Goal: Task Accomplishment & Management: Manage account settings

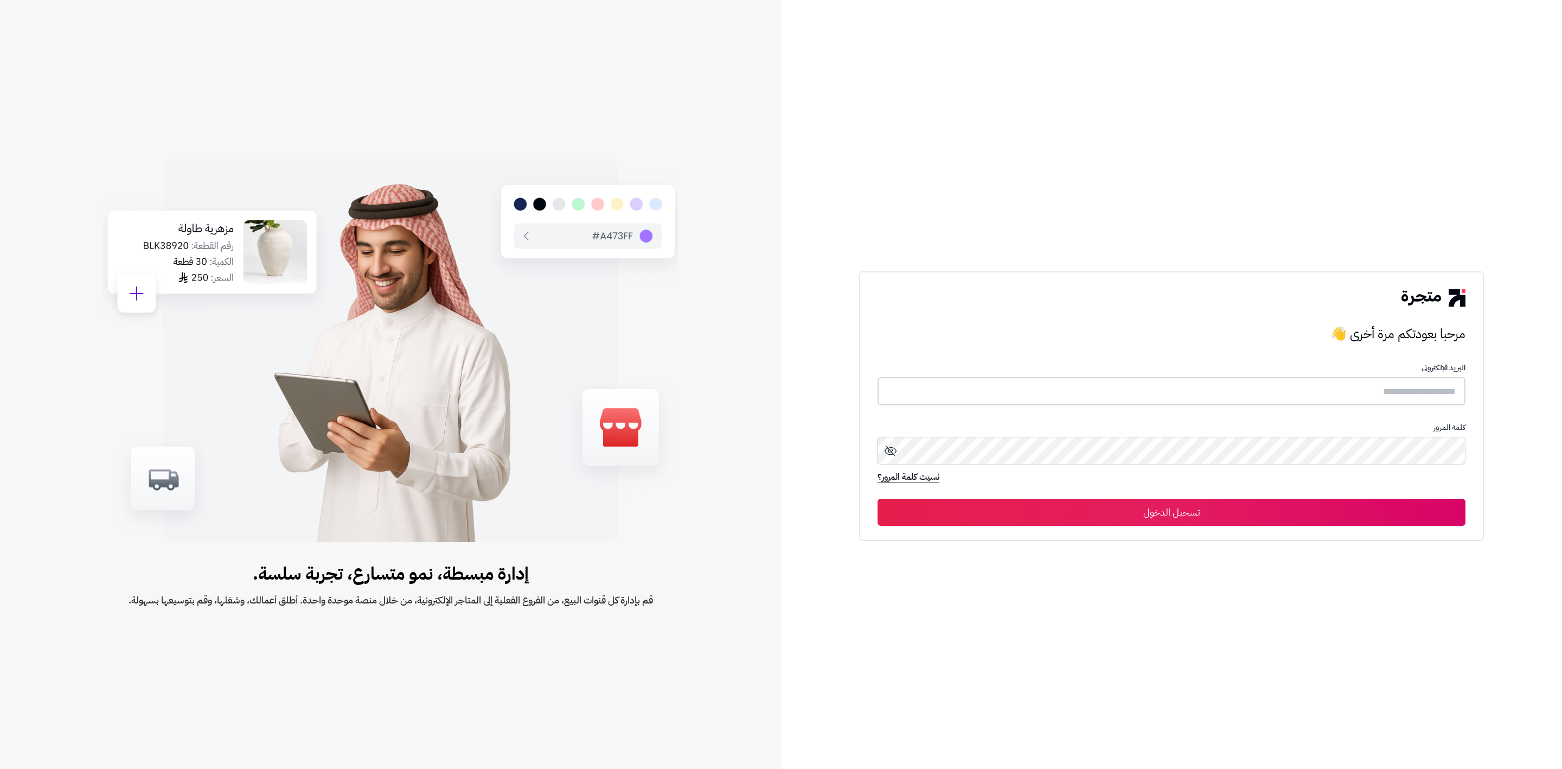
type input "**********"
click at [878, 498] on button "تسجيل الدخول" at bounding box center [1172, 511] width 588 height 27
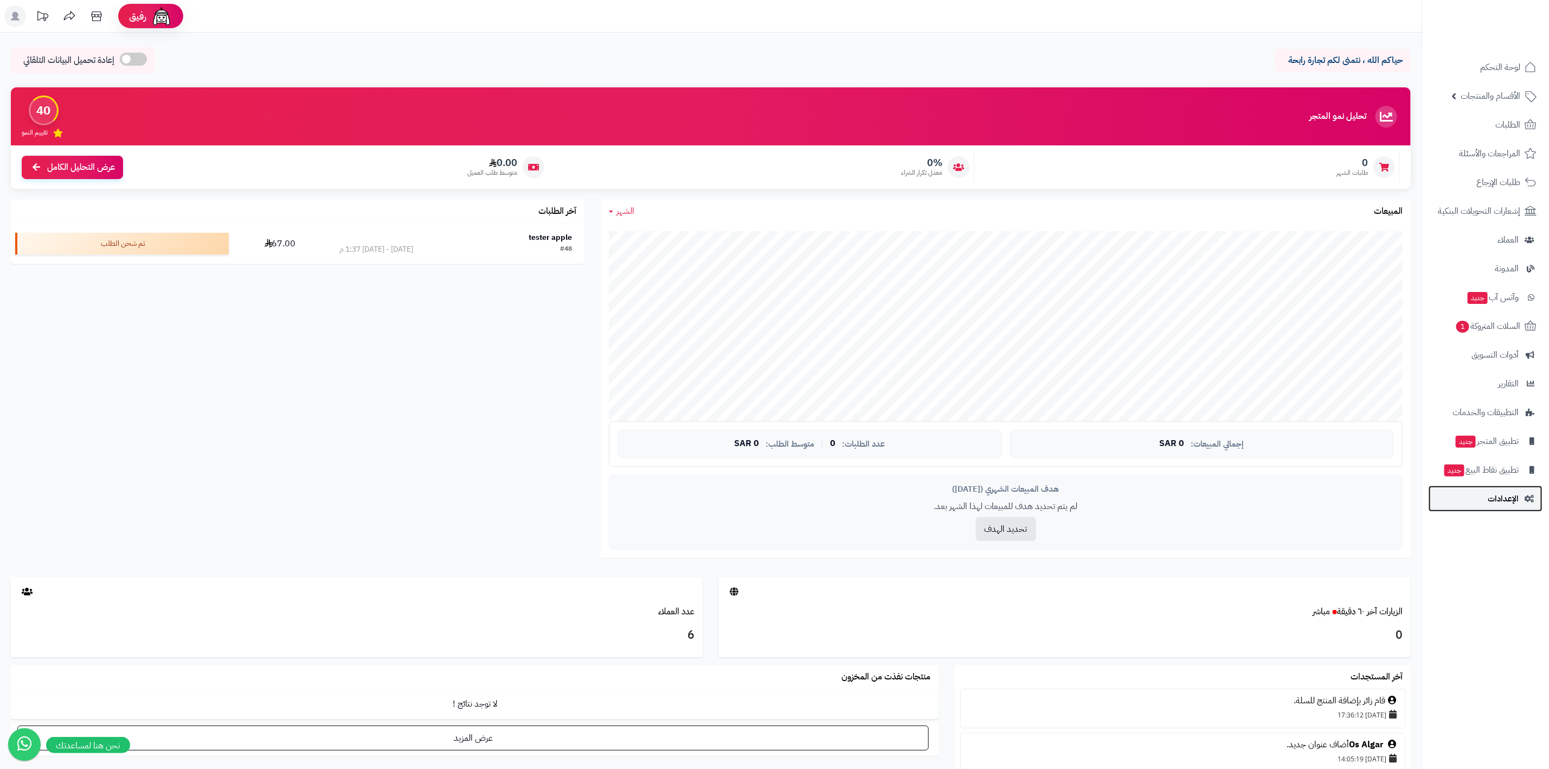
click at [1514, 494] on span "الإعدادات" at bounding box center [1503, 498] width 31 height 15
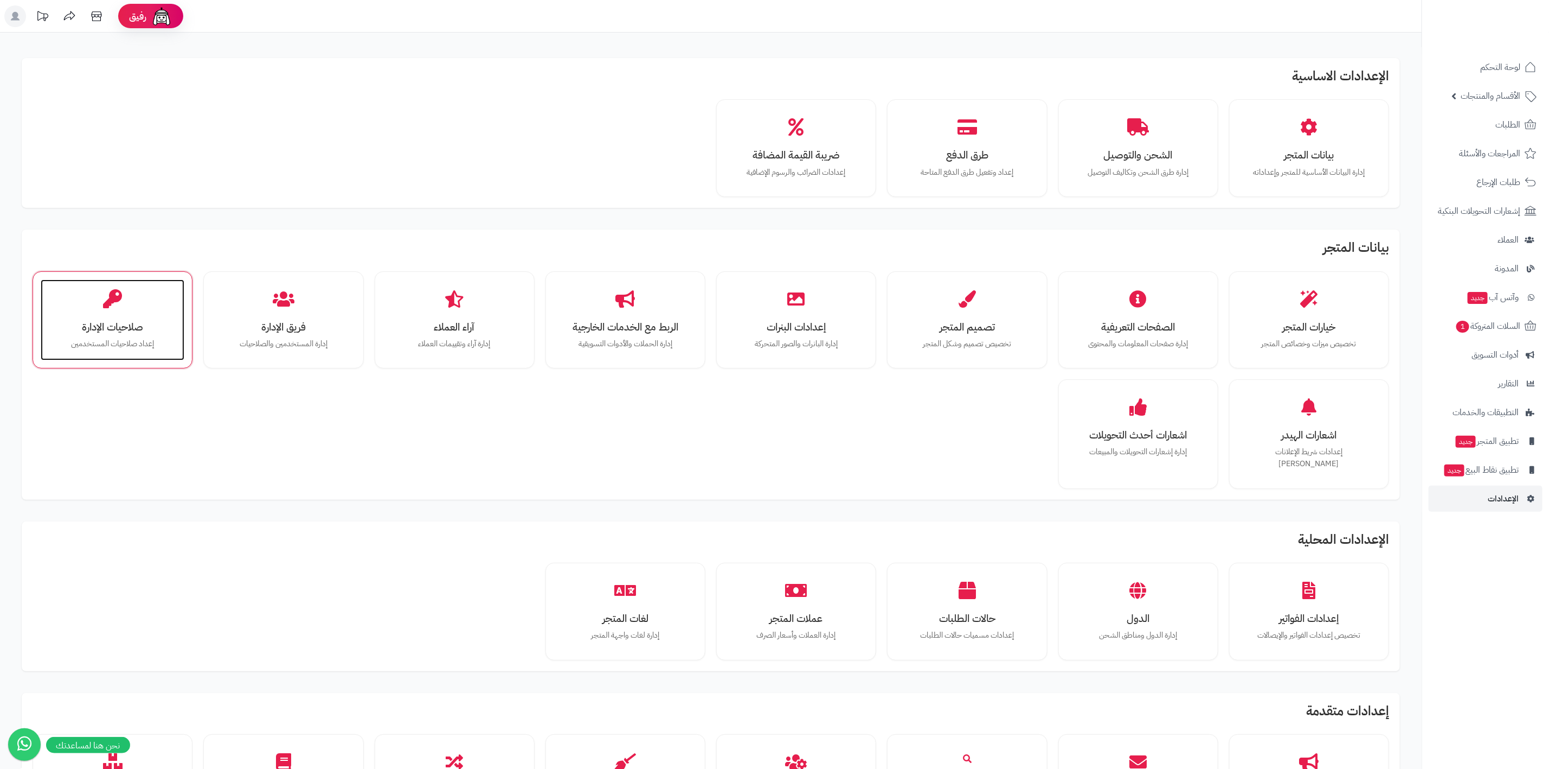
click at [118, 341] on p "إعداد صلاحيات المستخدمين" at bounding box center [113, 344] width 122 height 12
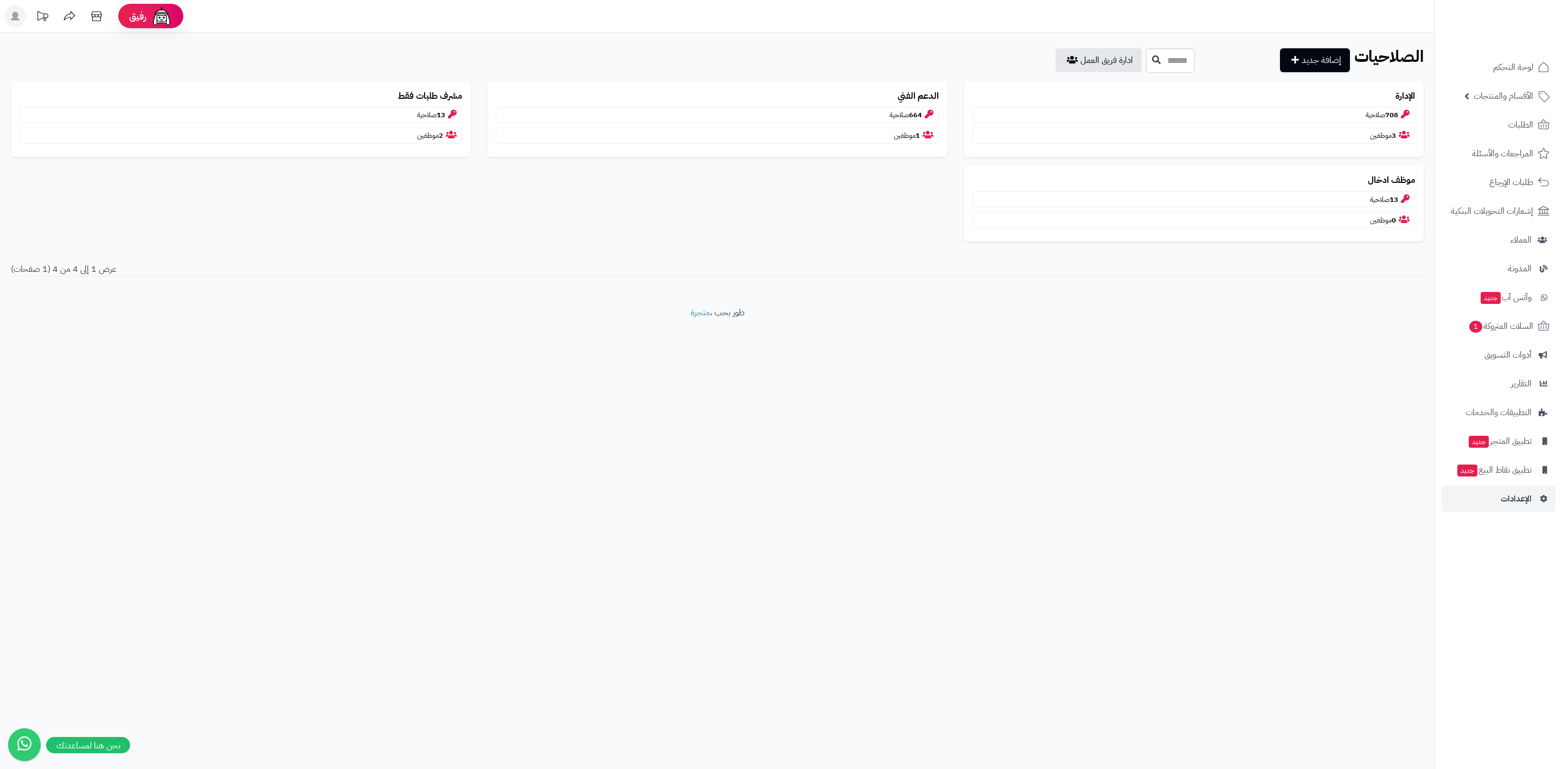
drag, startPoint x: 1092, startPoint y: 350, endPoint x: 1071, endPoint y: 362, distance: 24.3
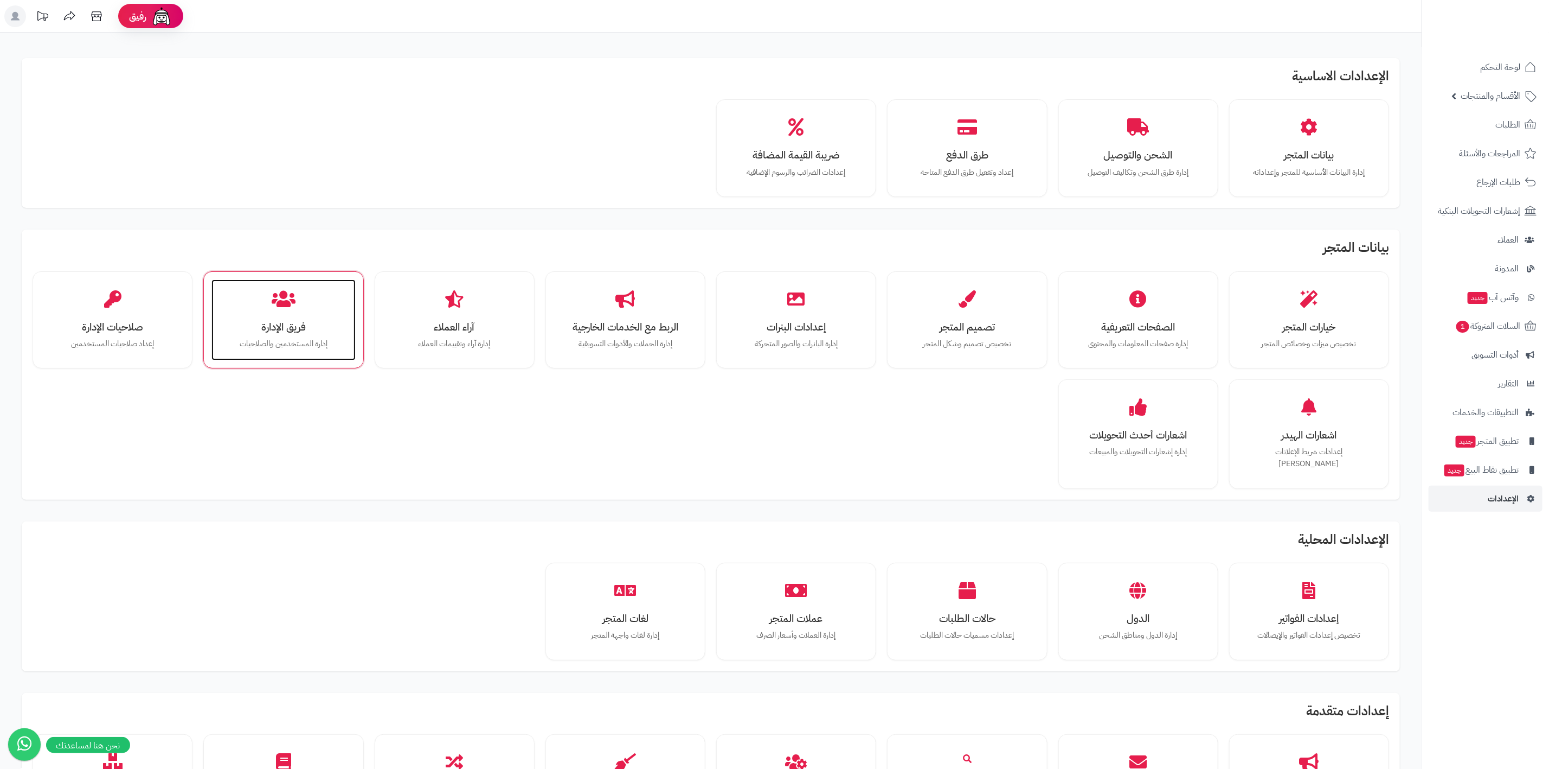
click at [337, 337] on div "فريق الإدارة إدارة المستخدمين والصلاحيات" at bounding box center [284, 319] width 144 height 81
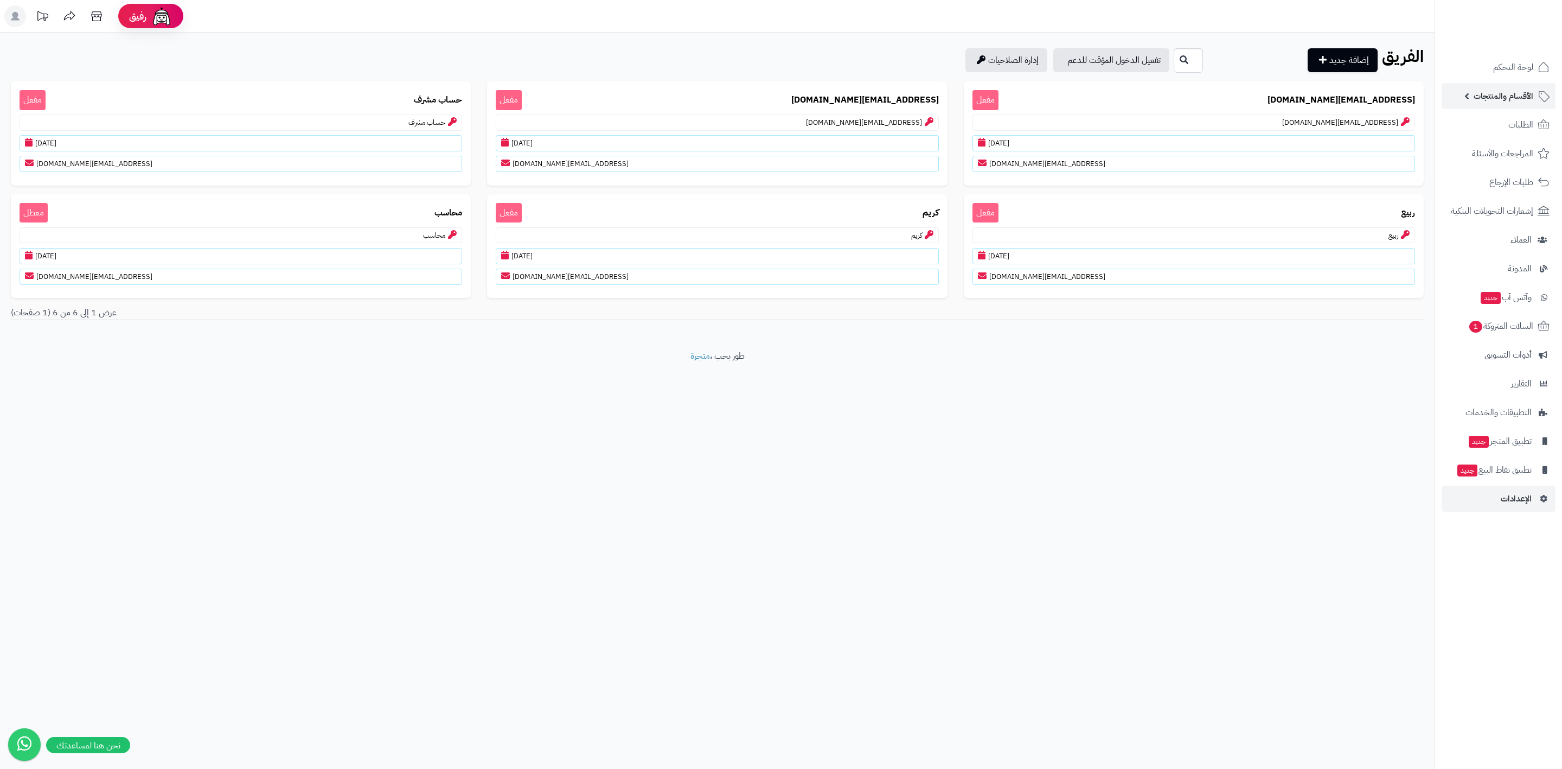
click at [1471, 99] on link "الأقسام والمنتجات" at bounding box center [1499, 96] width 114 height 26
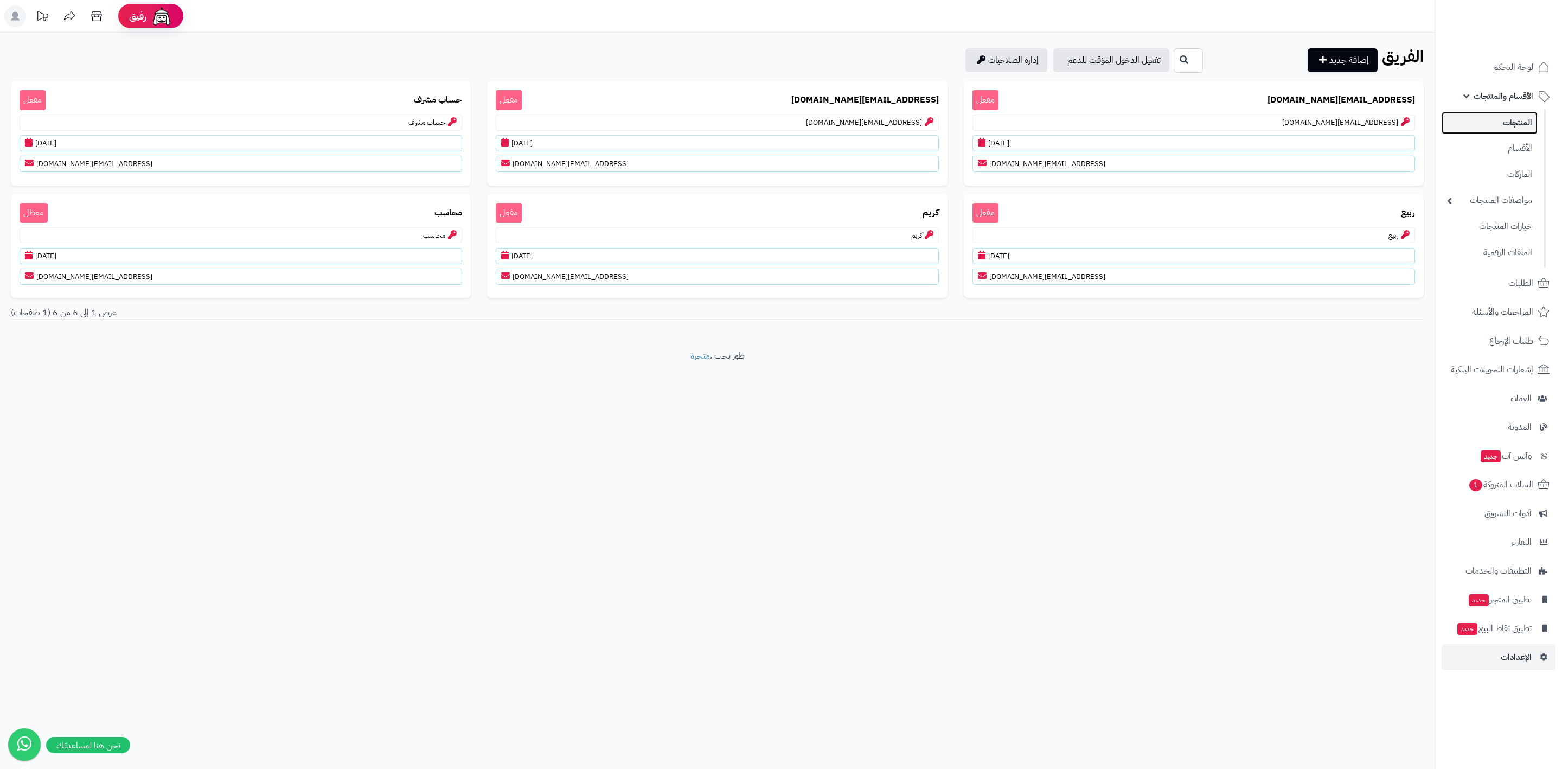
click at [1489, 114] on link "المنتجات" at bounding box center [1490, 123] width 96 height 22
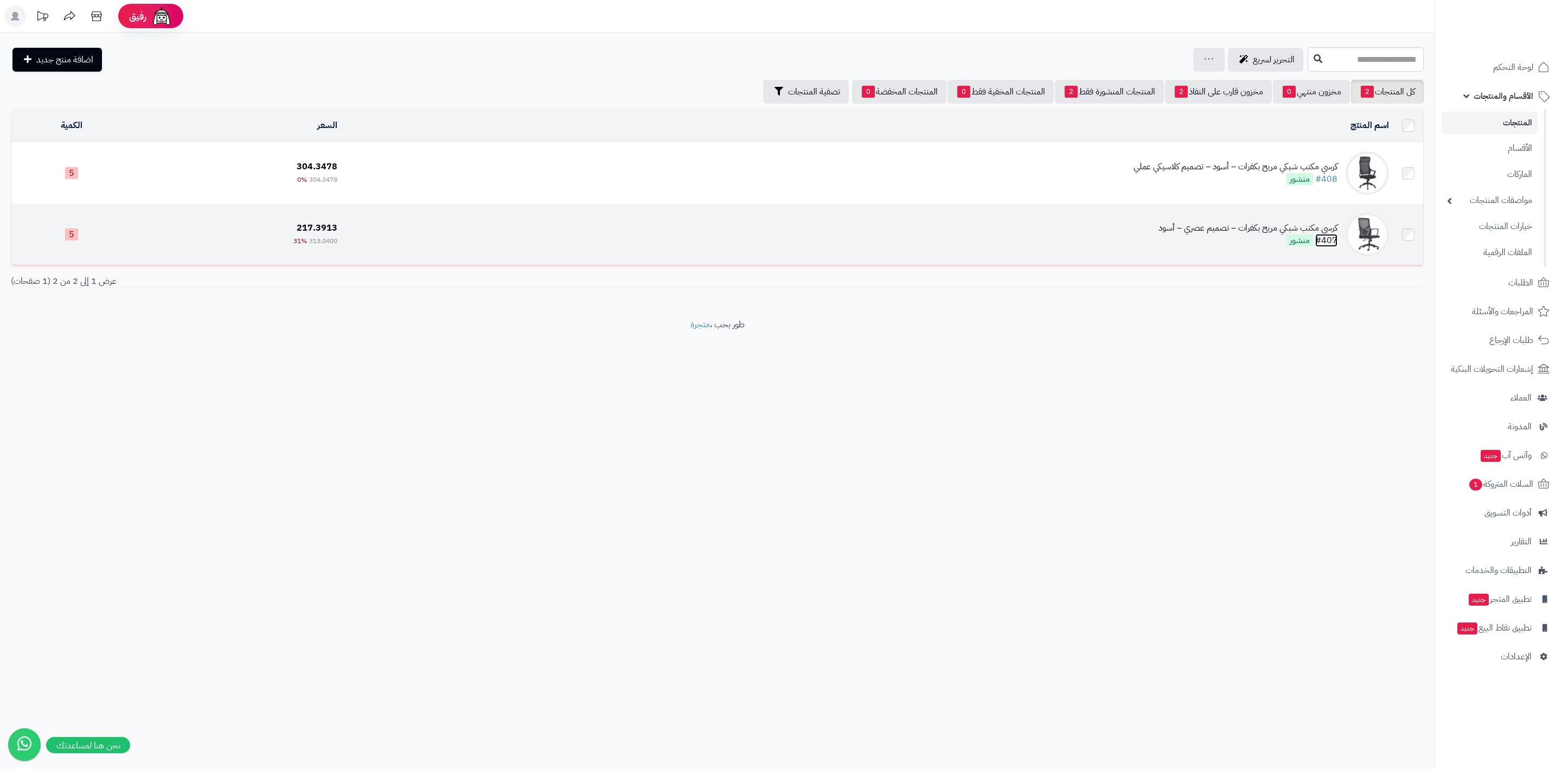
click at [1336, 242] on link "#407" at bounding box center [1326, 240] width 22 height 13
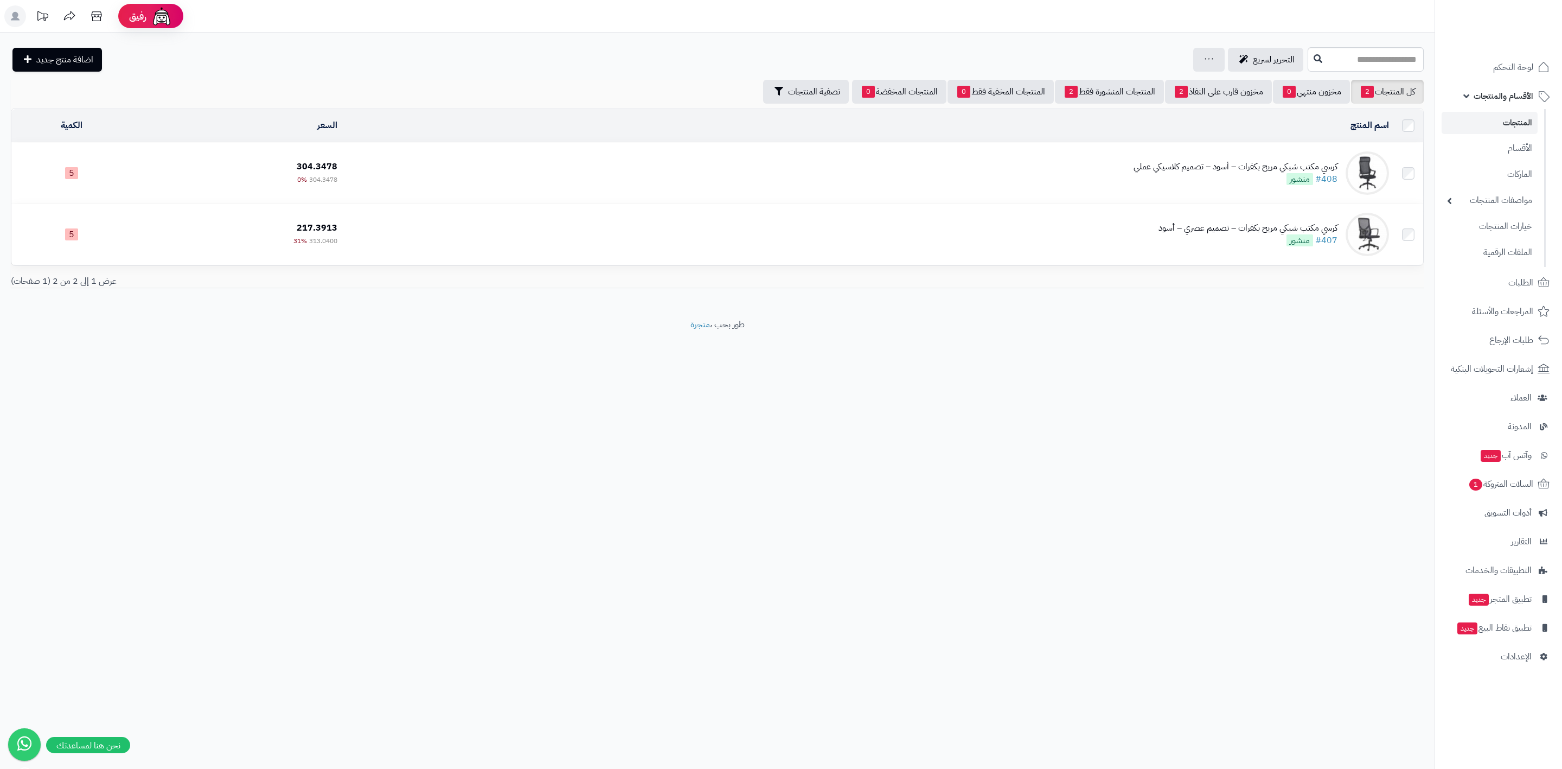
click at [938, 353] on footer "طور بحب ، متجرة" at bounding box center [717, 345] width 1435 height 54
click at [942, 422] on div "رفيق ! الطلبات معالجة مكتمل إرجاع المنتجات العملاء المتواجدون الان 6 عملاء منتظ…" at bounding box center [781, 384] width 1562 height 769
